Goal: Task Accomplishment & Management: Manage account settings

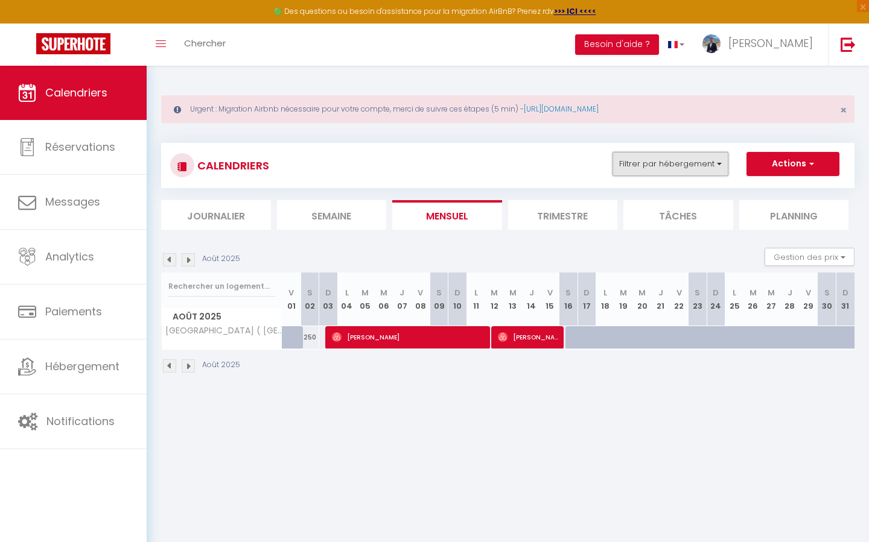
click at [700, 173] on button "Filtrer par hébergement" at bounding box center [670, 164] width 116 height 24
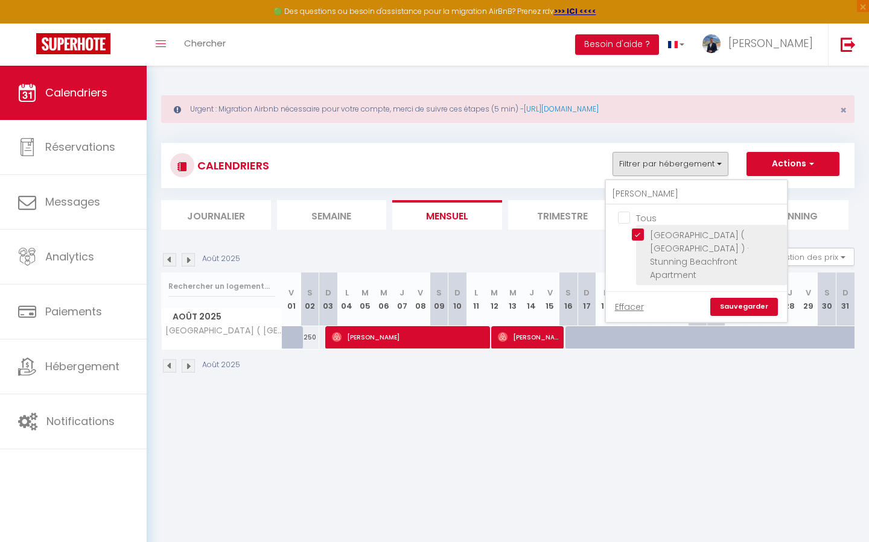
click at [640, 236] on input "[GEOGRAPHIC_DATA] ( [GEOGRAPHIC_DATA] ) · Stunning Beachfront Apartment" at bounding box center [707, 235] width 151 height 12
checkbox input "false"
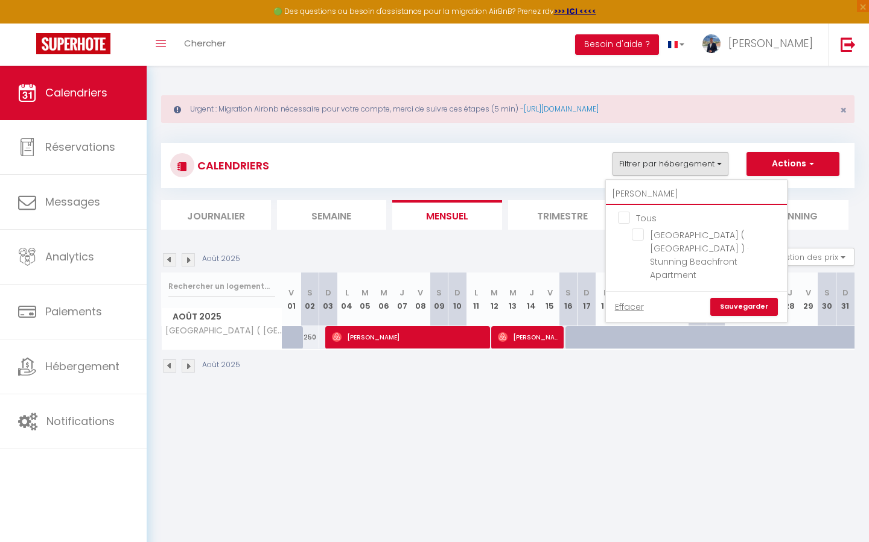
click at [642, 186] on input "[PERSON_NAME]" at bounding box center [696, 194] width 181 height 22
type input "i"
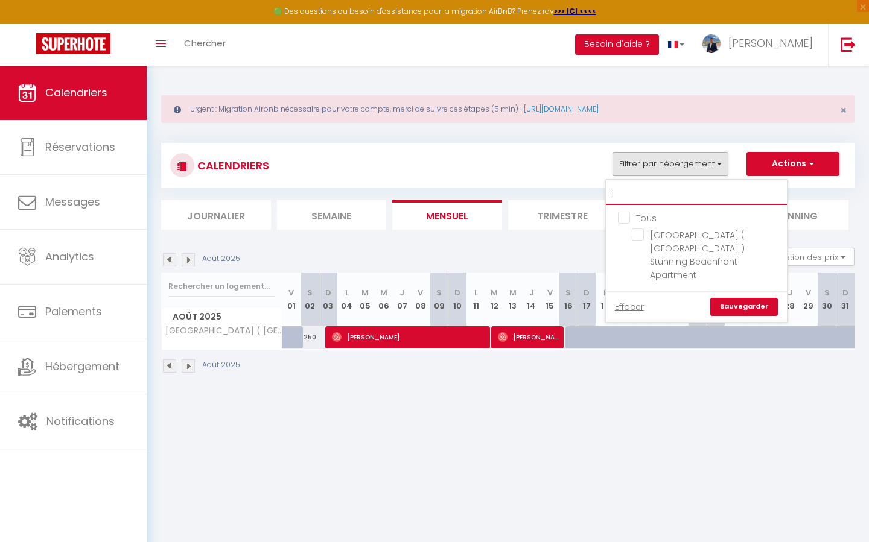
checkbox input "false"
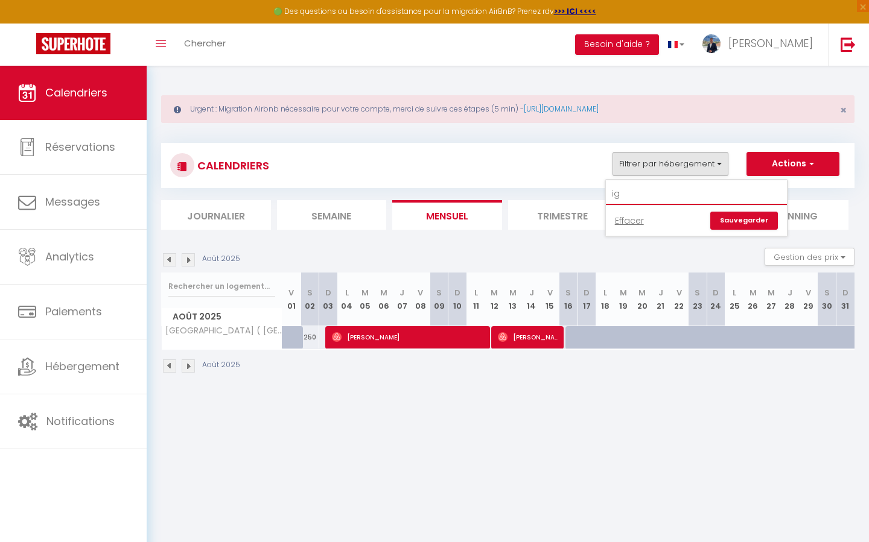
type input "i"
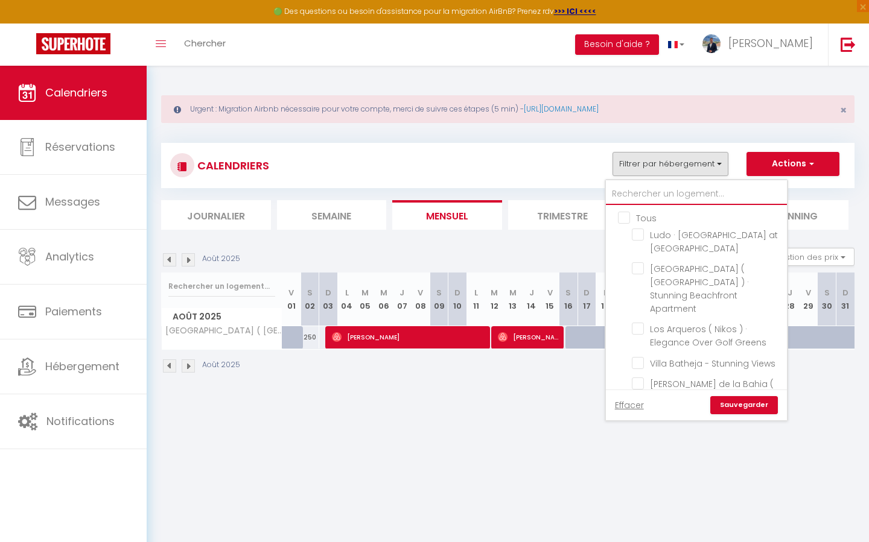
checkbox input "false"
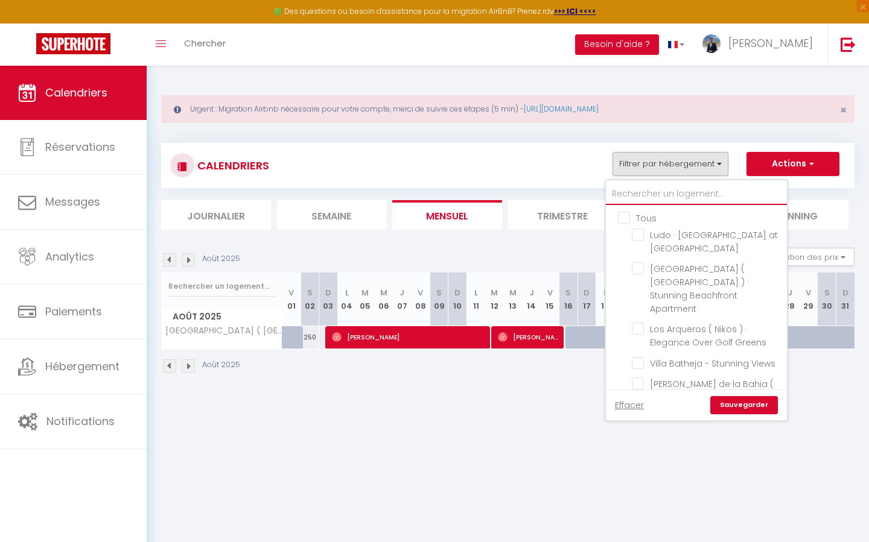
checkbox input "false"
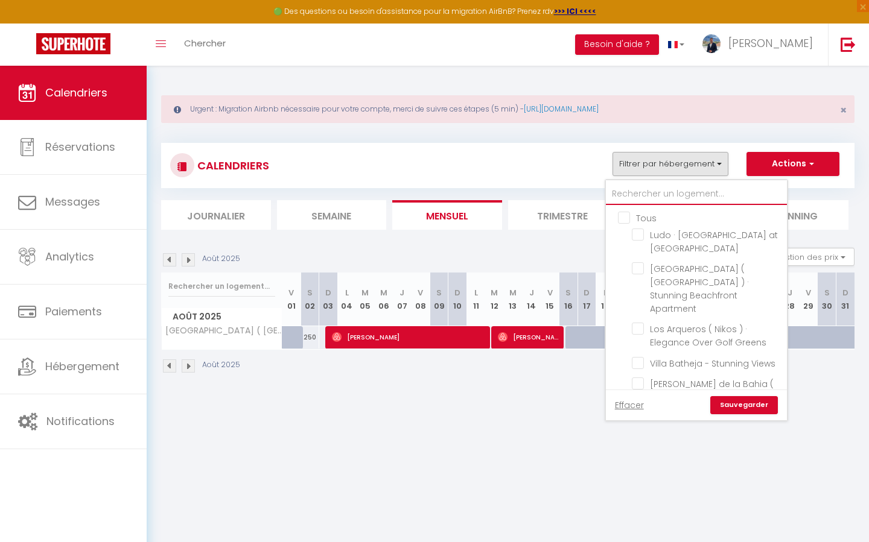
checkbox input "false"
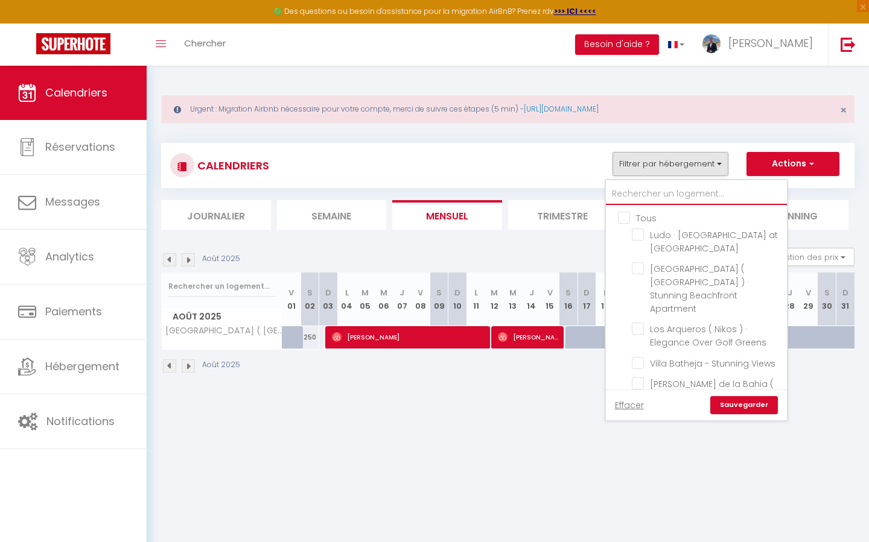
checkbox input "false"
type input "p"
checkbox input "false"
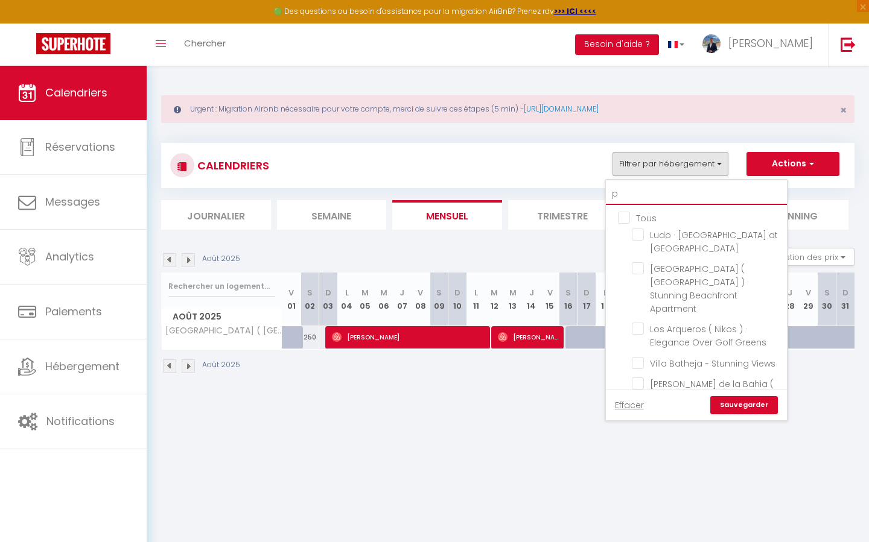
checkbox input "false"
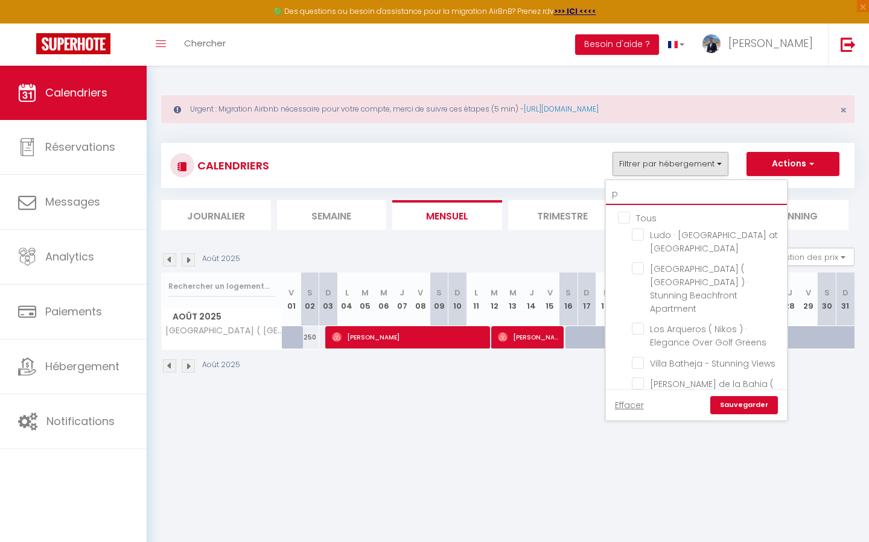
checkbox input "false"
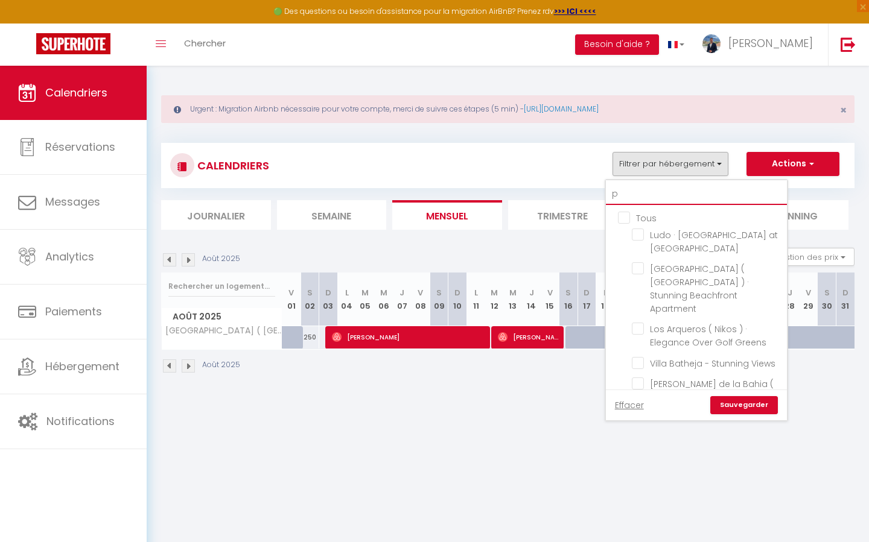
checkbox input "false"
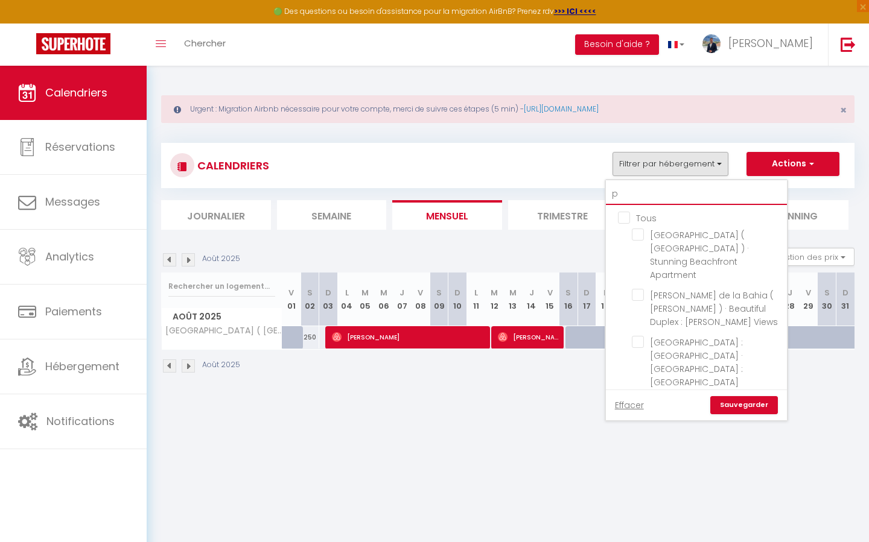
type input "pr"
checkbox input "false"
type input "pri"
checkbox input "false"
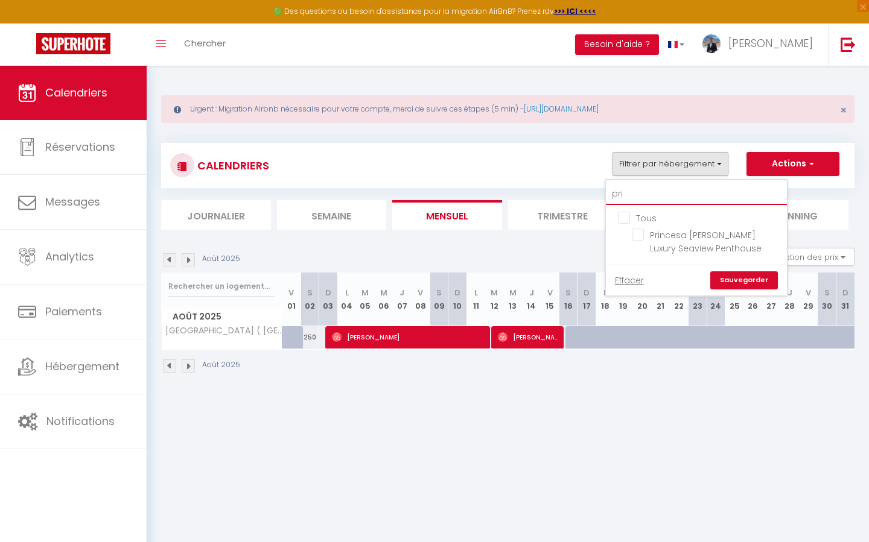
type input "prin"
checkbox input "false"
type input "princ"
checkbox input "false"
type input "prince"
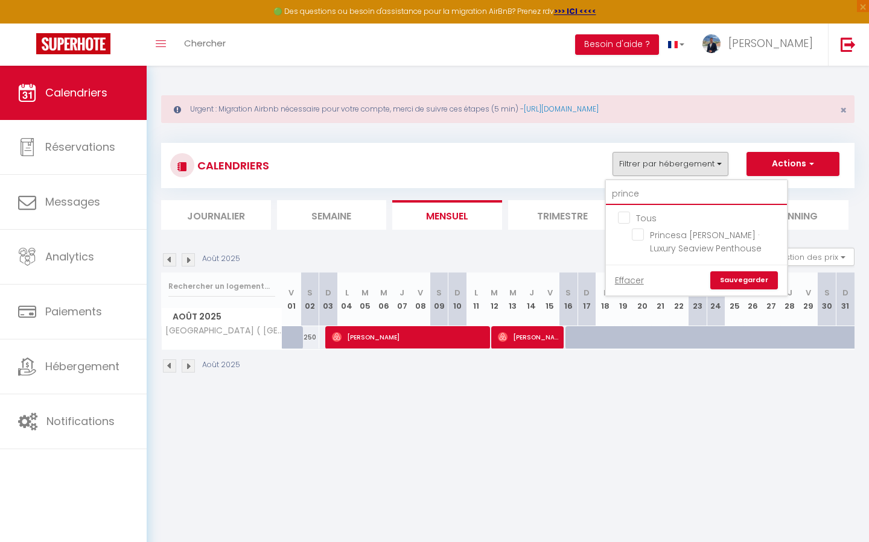
checkbox input "false"
type input "prince"
click at [641, 232] on input "Princesa [PERSON_NAME] · Luxury Seaview Penthouse" at bounding box center [707, 235] width 151 height 12
checkbox input "true"
click at [752, 275] on link "Sauvegarder" at bounding box center [744, 280] width 68 height 18
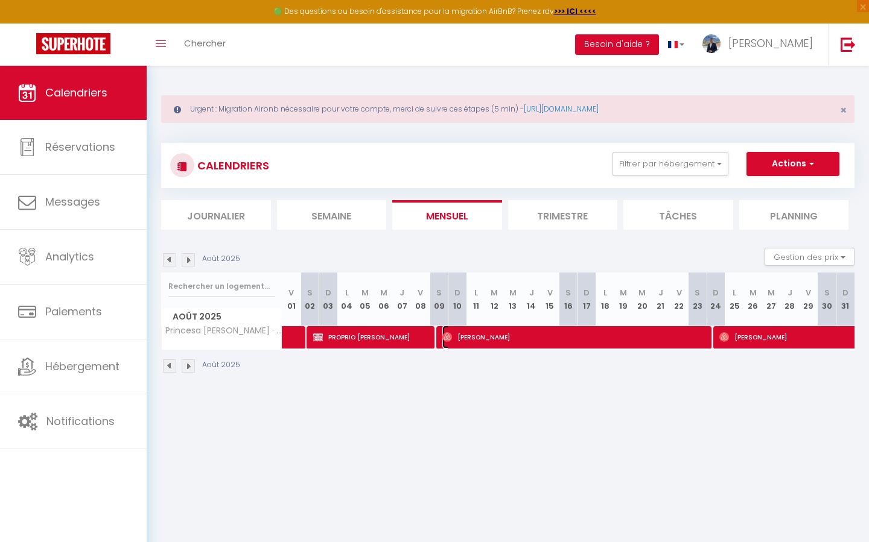
click at [462, 334] on span "[PERSON_NAME]" at bounding box center [576, 337] width 268 height 23
select select "OK"
select select "0"
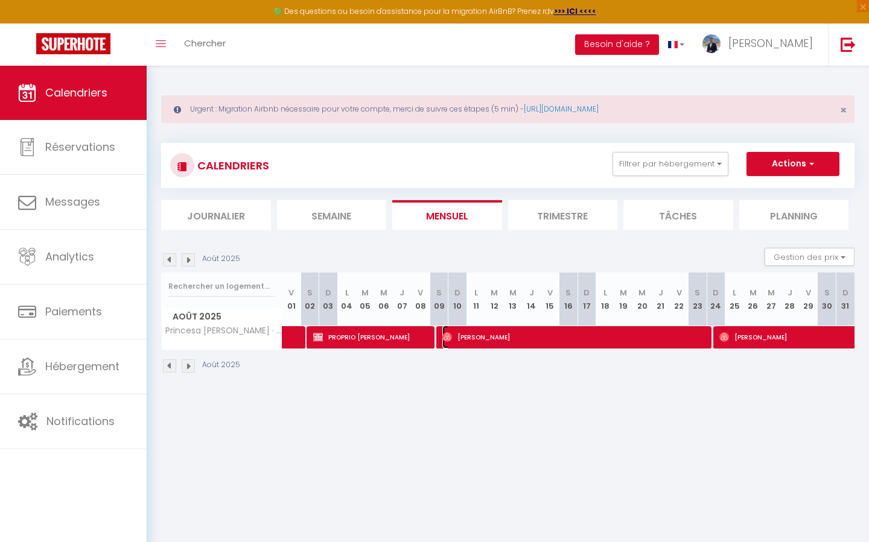
select select "1"
select select
